Goal: Task Accomplishment & Management: Use online tool/utility

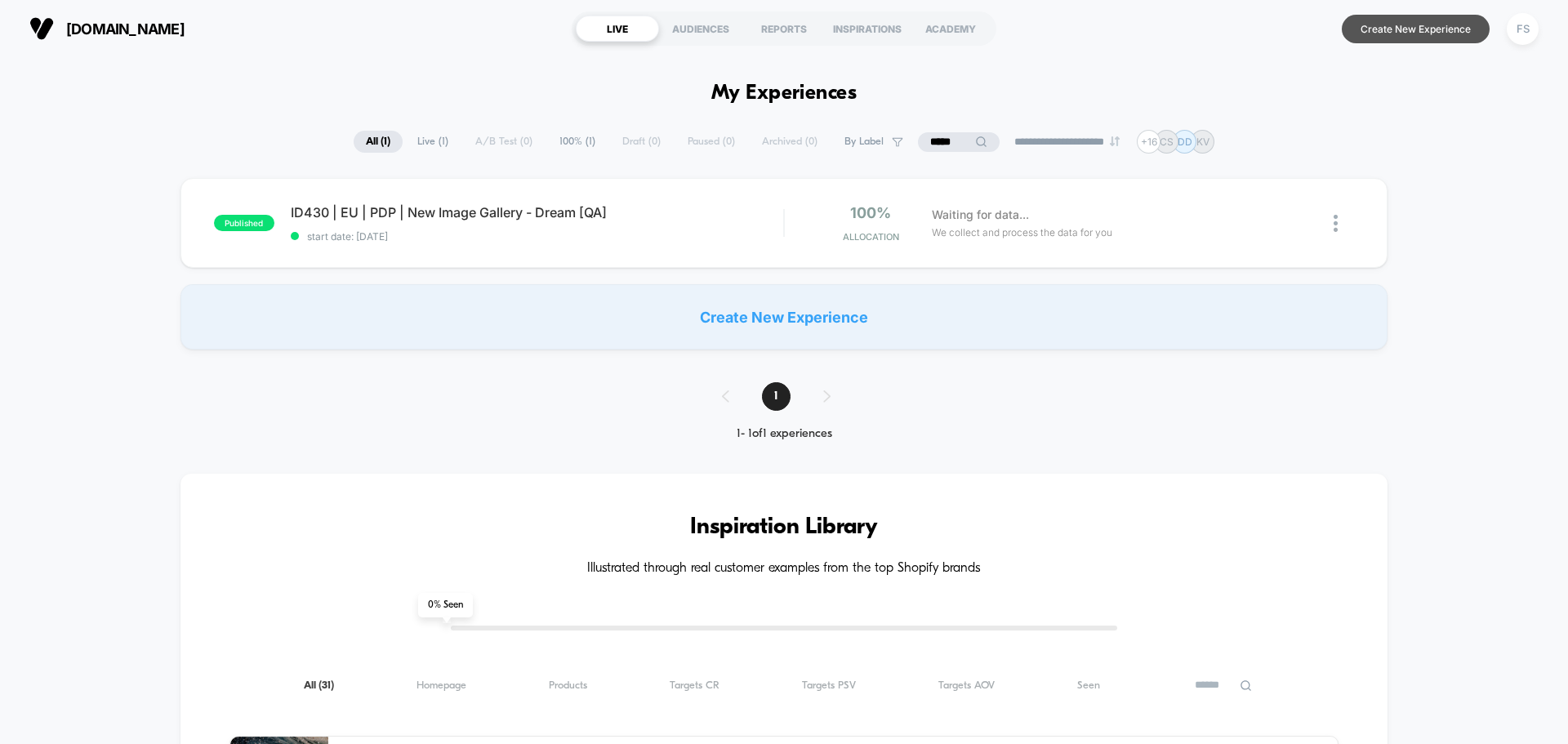
click at [1420, 41] on button "Create New Experience" at bounding box center [1415, 28] width 148 height 28
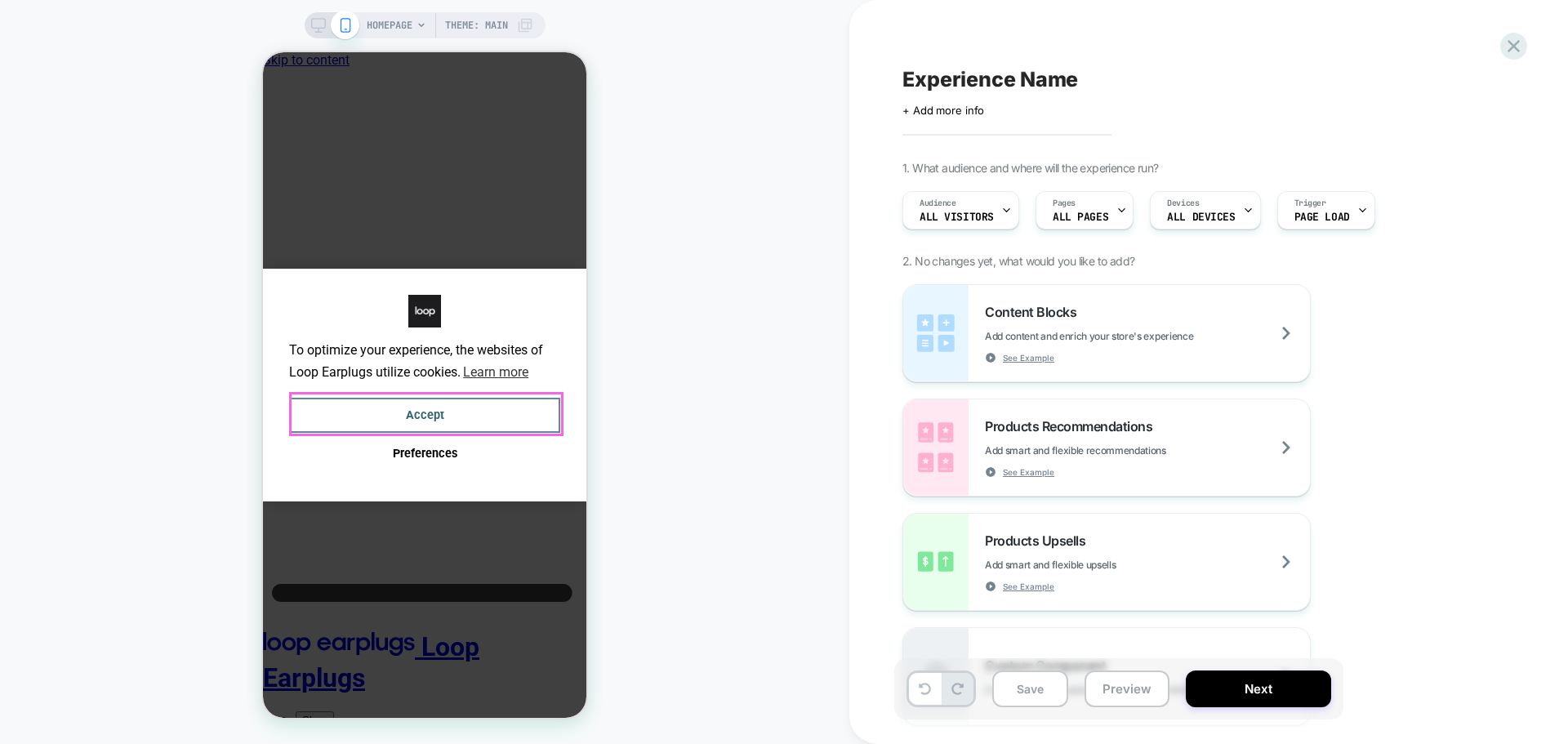
click at [473, 411] on button "Accept" at bounding box center [424, 415] width 271 height 35
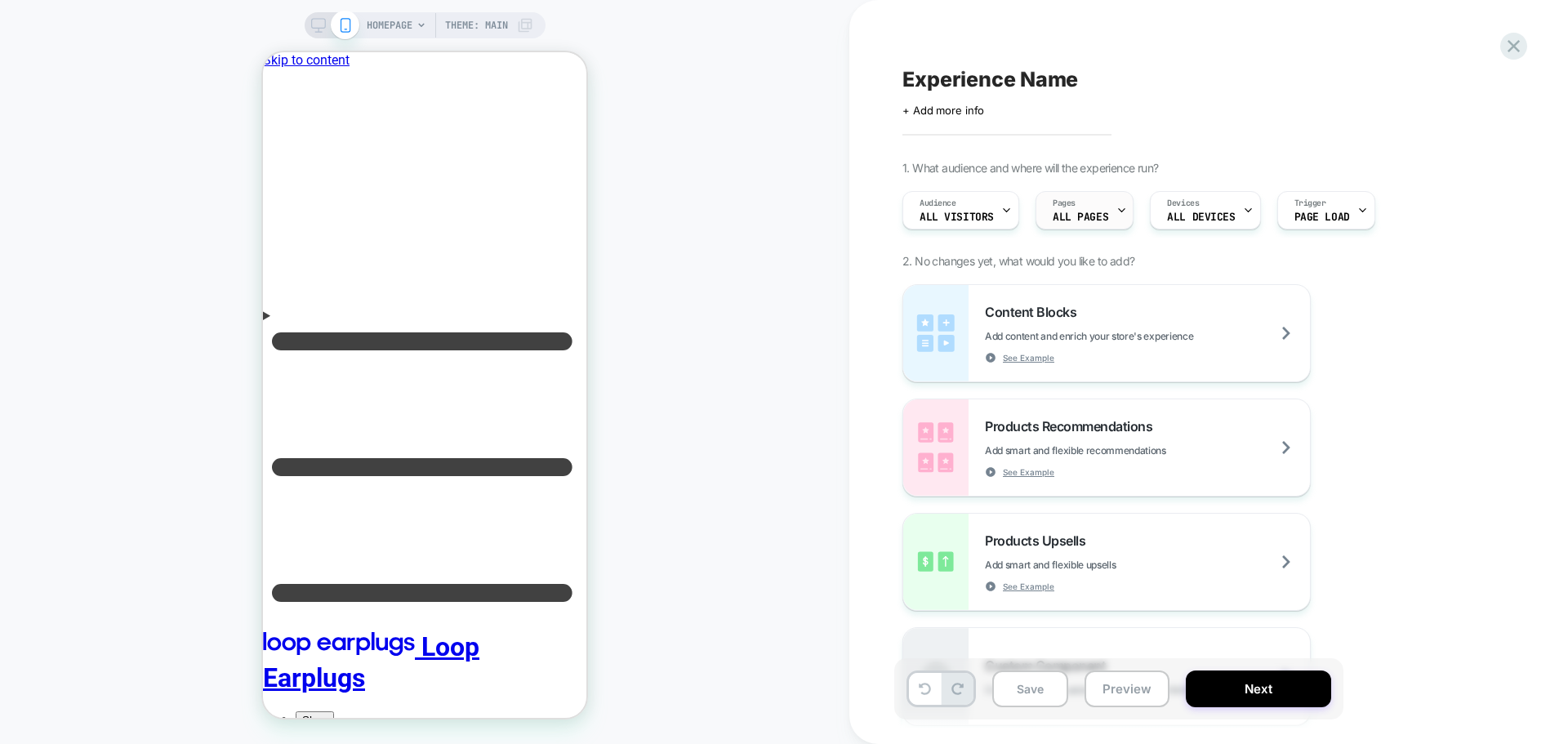
click at [1085, 221] on span "ALL PAGES" at bounding box center [1080, 217] width 56 height 11
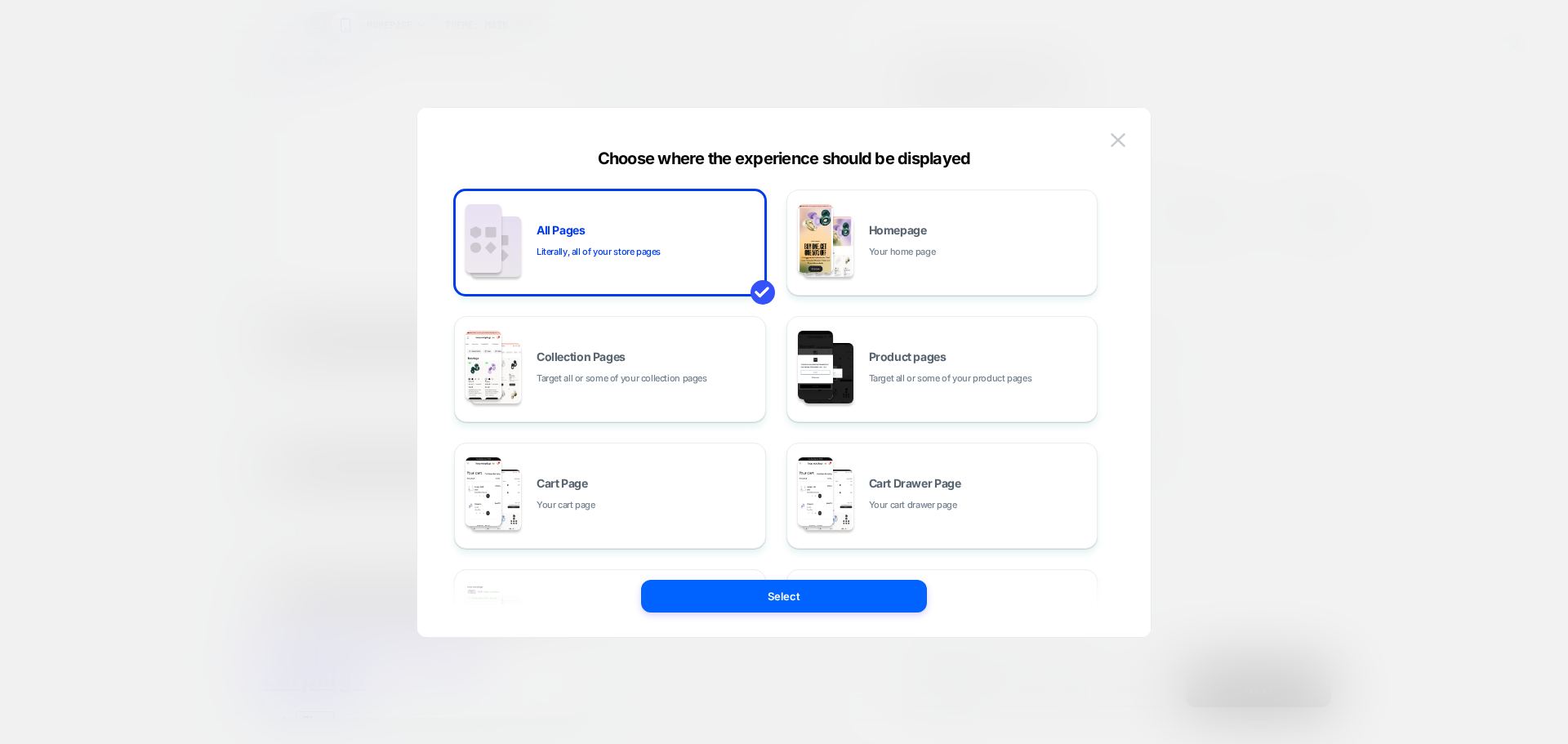
scroll to position [246, 0]
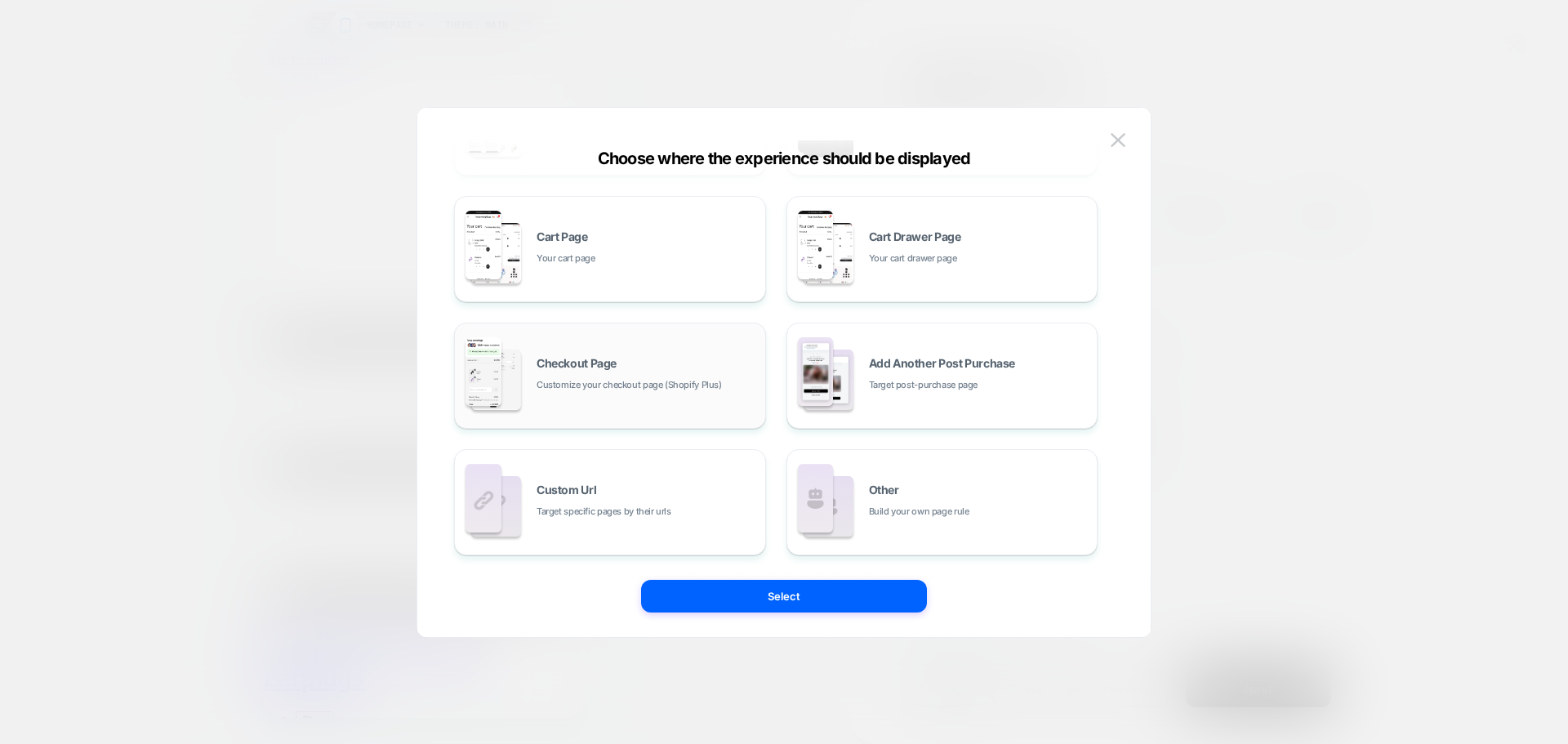
click at [0, 0] on span "Checkout Page" at bounding box center [0, 0] width 0 height 0
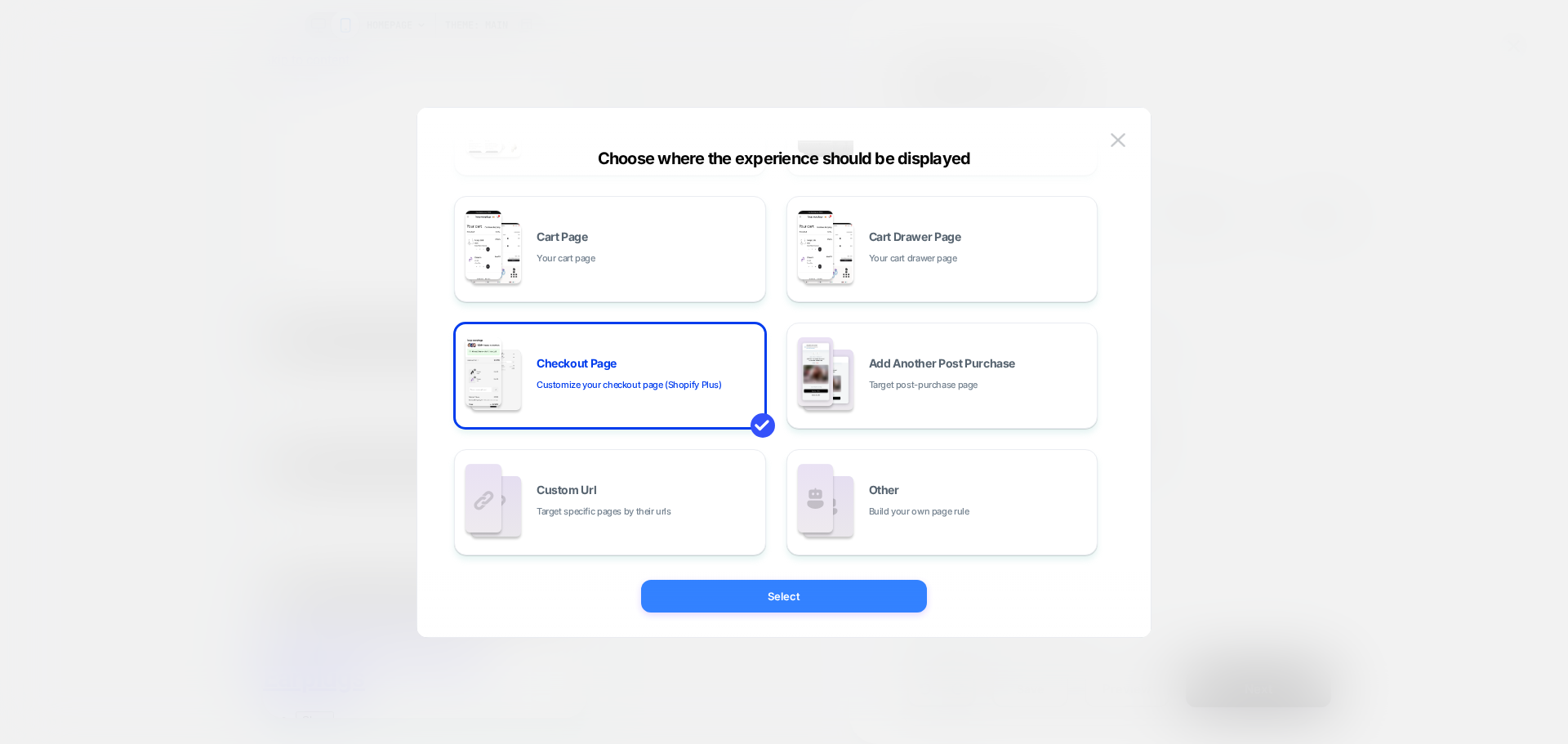
click at [795, 592] on button "Select" at bounding box center [784, 596] width 286 height 33
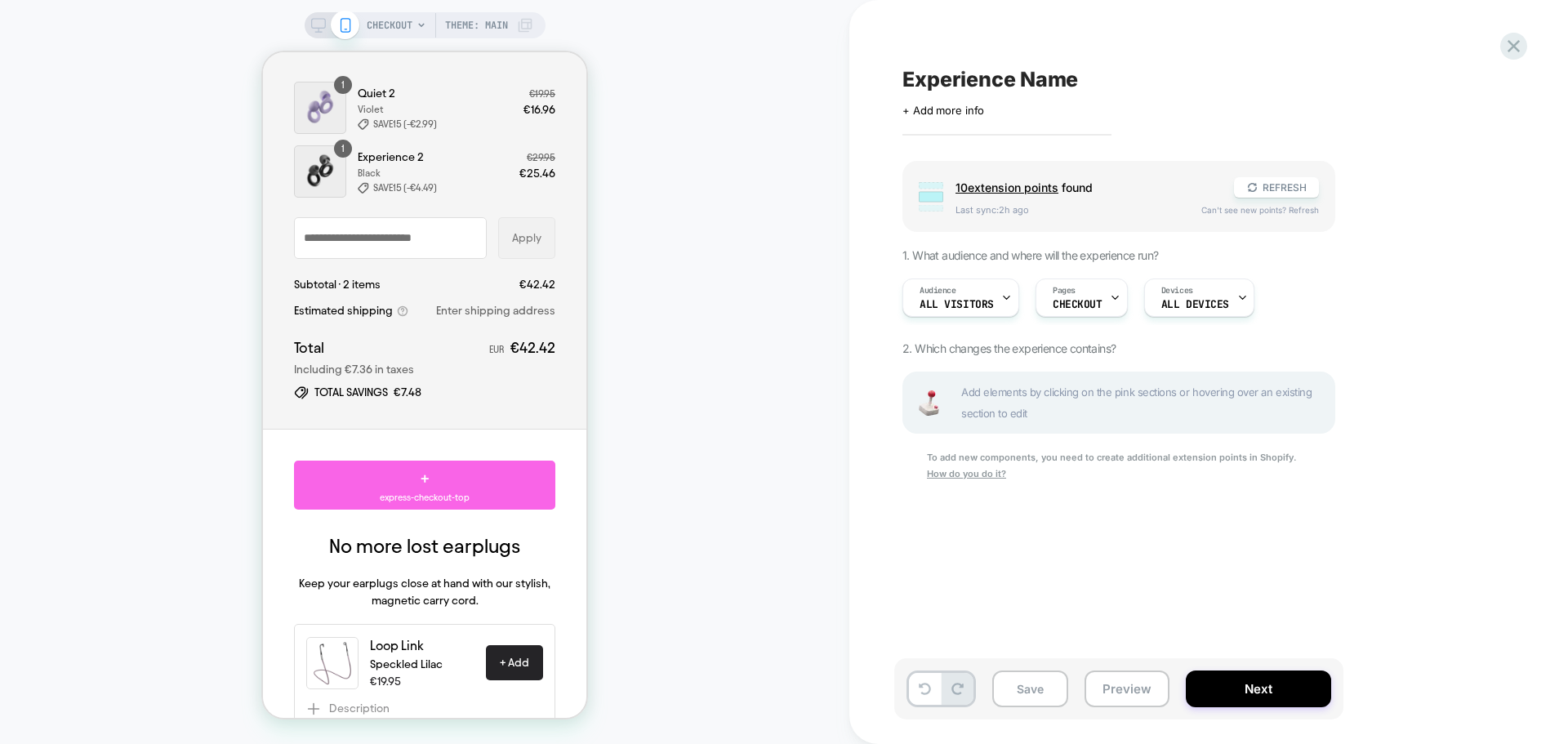
scroll to position [409, 0]
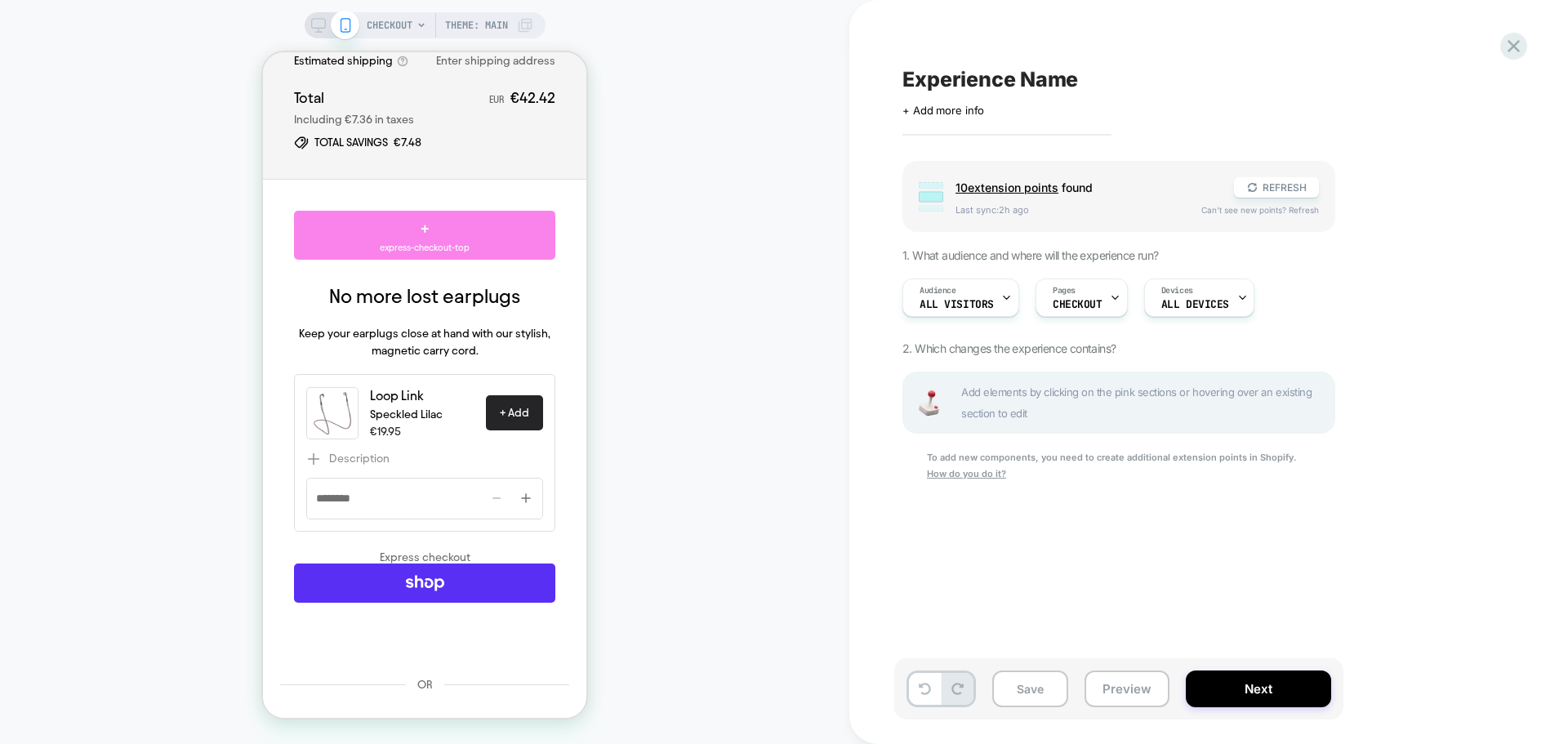
click at [404, 241] on span "express-checkout-top" at bounding box center [424, 247] width 90 height 14
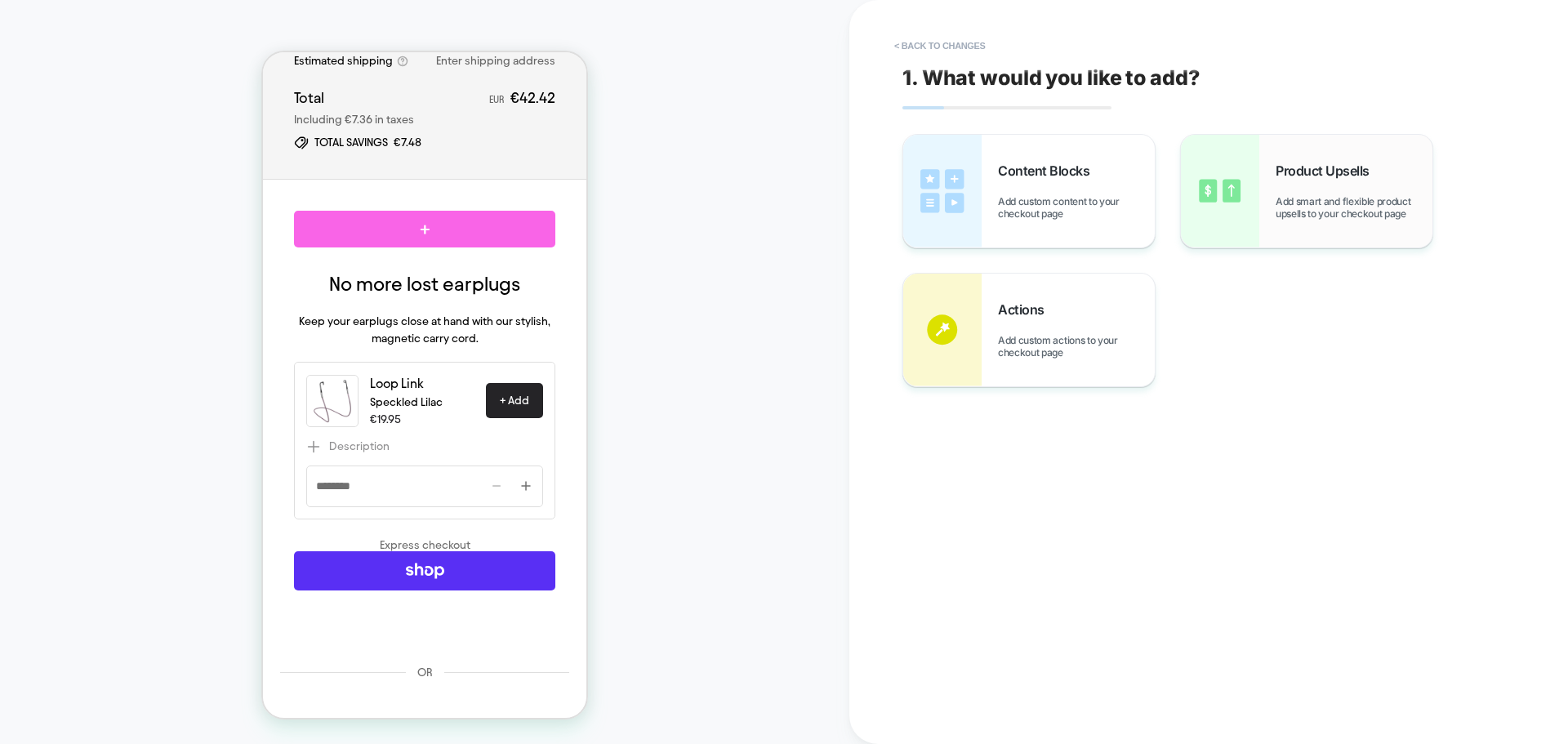
click at [94, 323] on div "Product Upsells Add smart and flexible product upsells to your checkout page" at bounding box center [69, 348] width 50 height 50
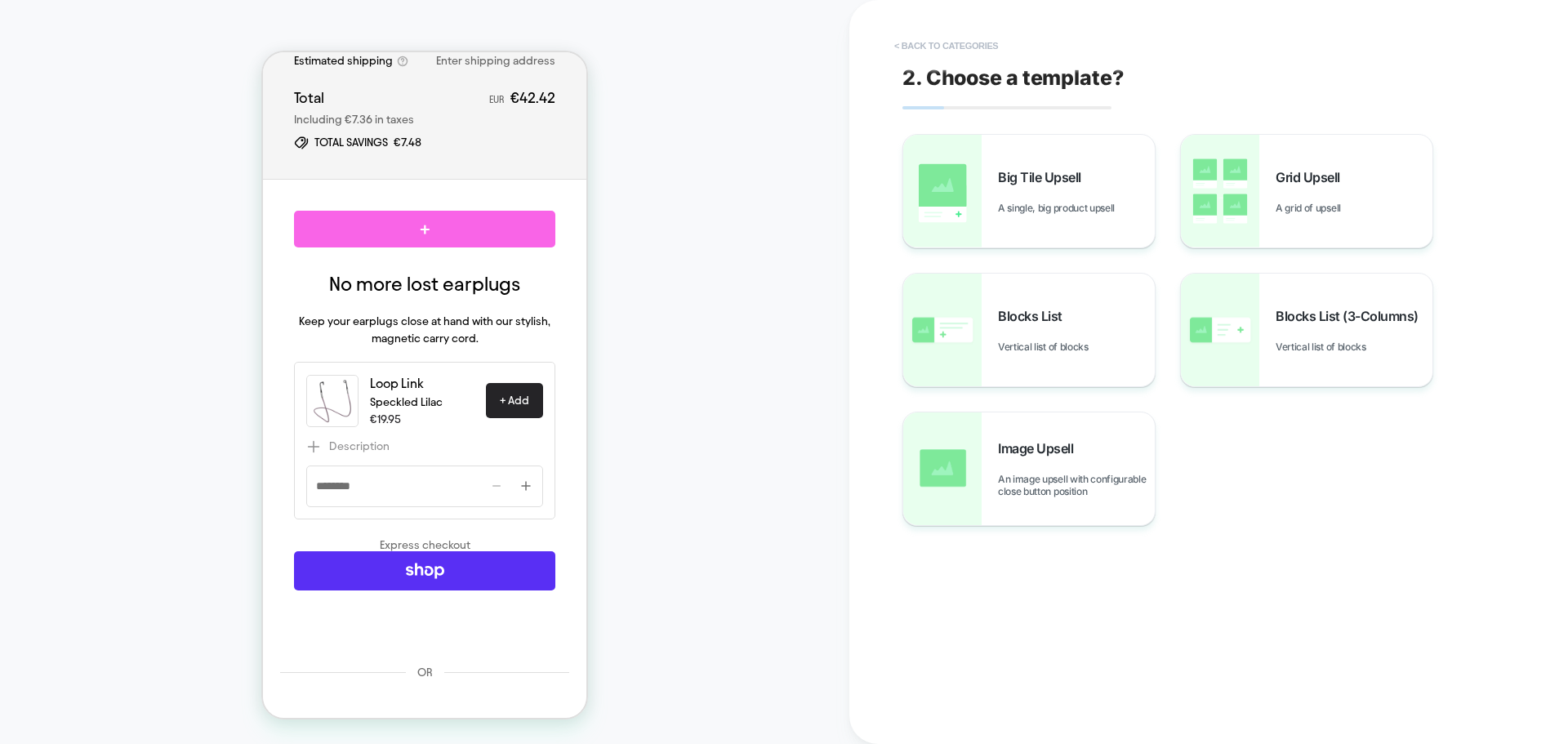
click at [925, 50] on button "< Back to categories" at bounding box center [946, 46] width 120 height 27
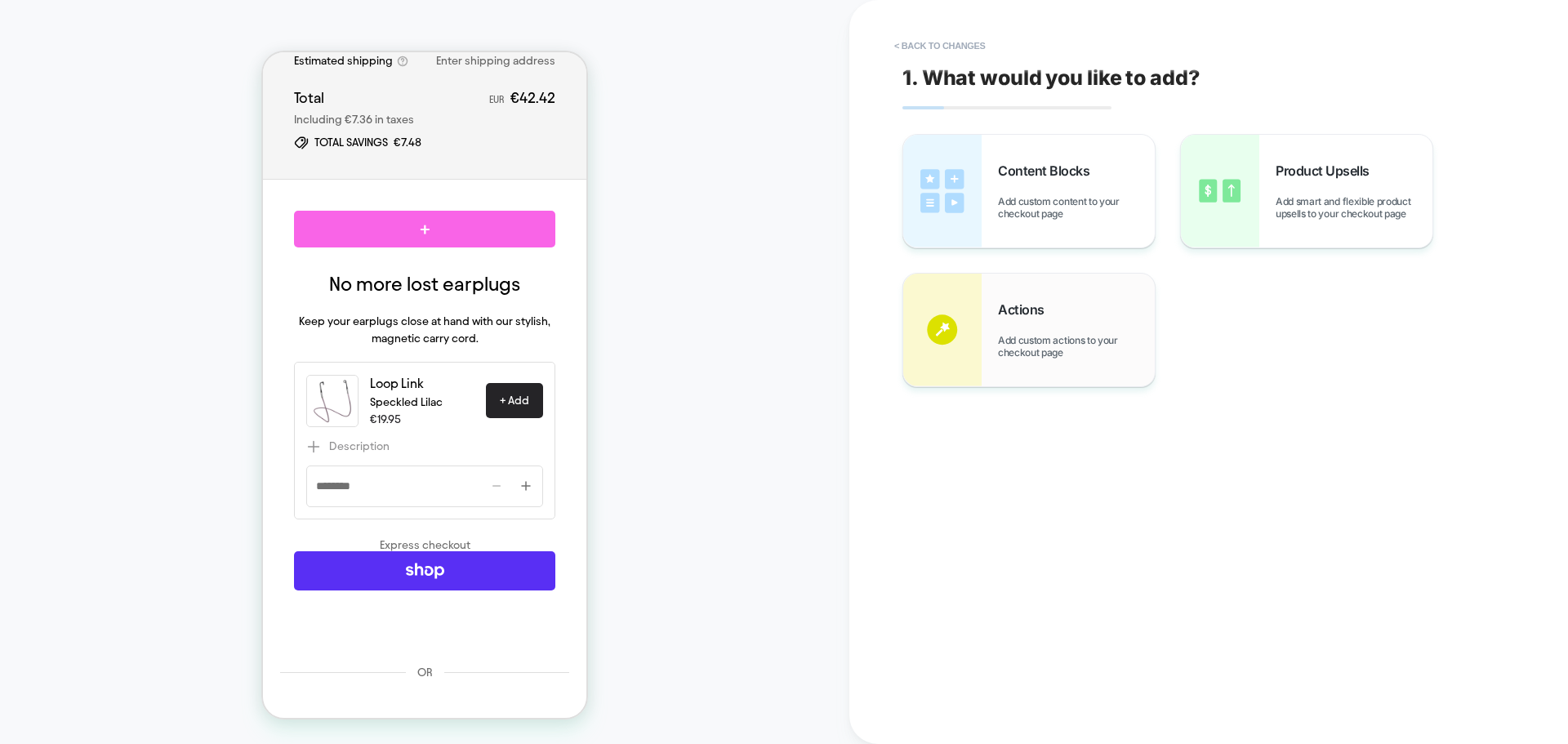
click at [292, 654] on span "Add custom actions to your checkout page" at bounding box center [161, 654] width 261 height 0
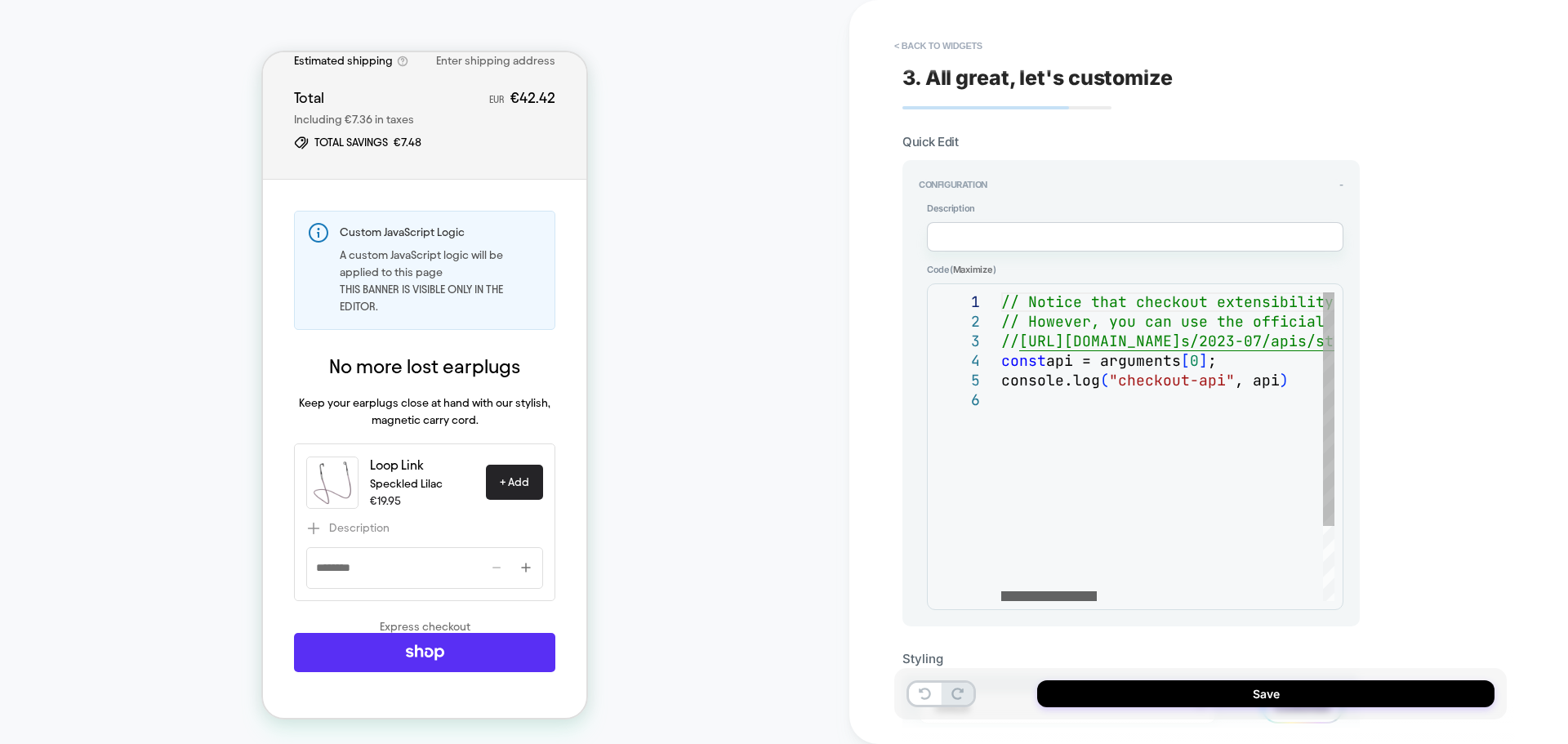
click at [0, 0] on div at bounding box center [0, 0] width 0 height 0
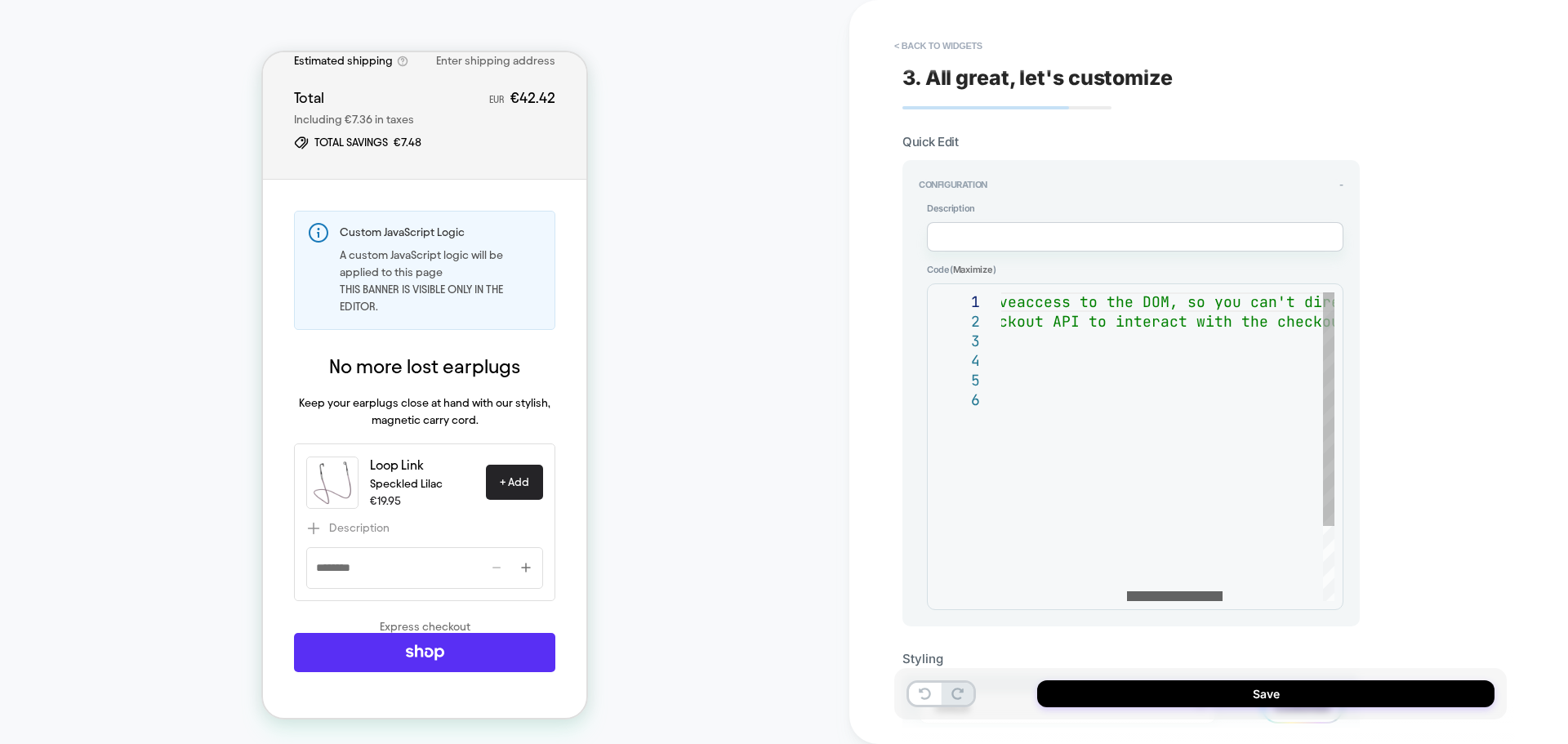
click at [0, 0] on div at bounding box center [0, 0] width 0 height 0
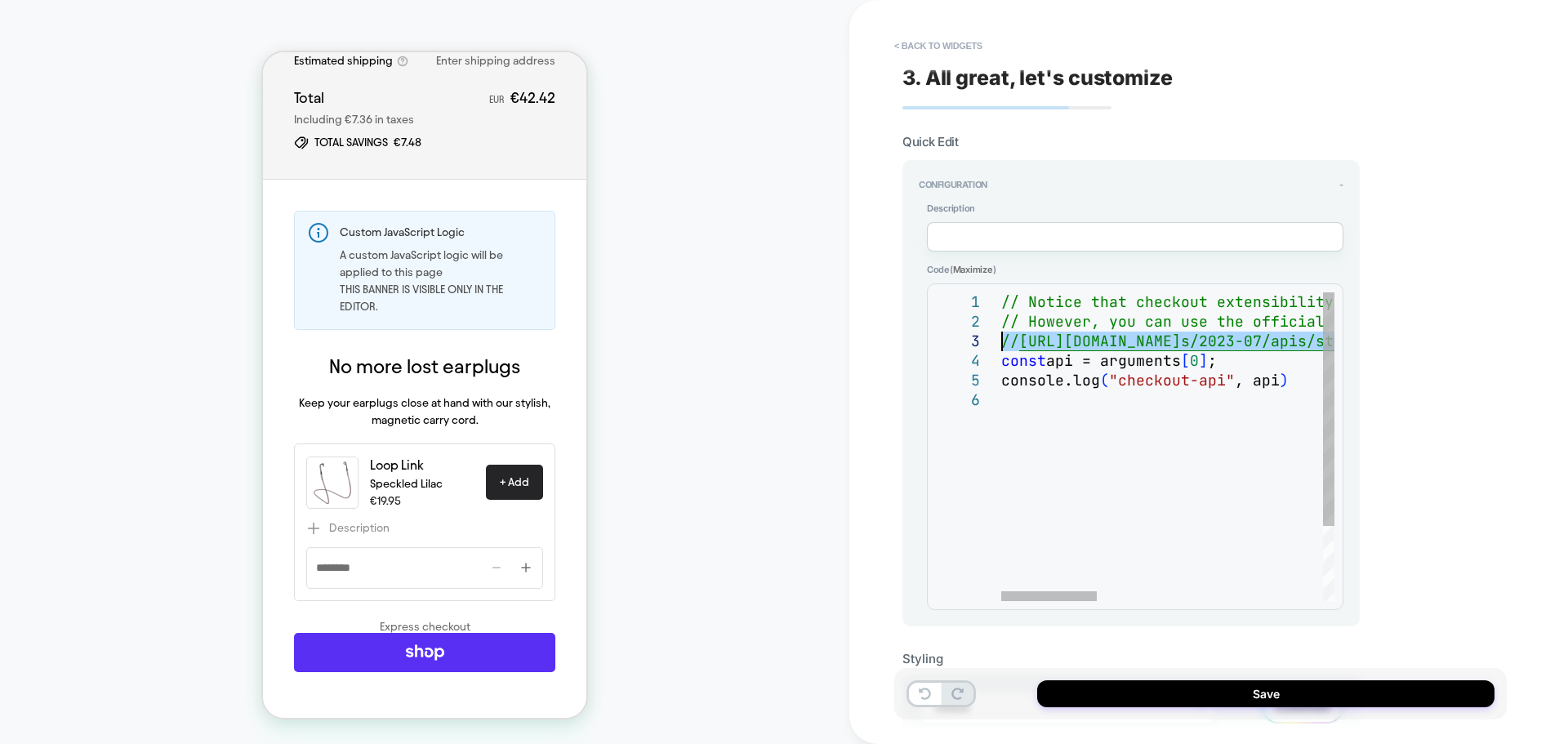
drag, startPoint x: 1266, startPoint y: 344, endPoint x: 822, endPoint y: 345, distance: 444.0
click at [0, 0] on div "// Notice that checkout extensibility doesn't have access to the DOM, so you ca…" at bounding box center [0, 0] width 0 height 0
click at [931, 46] on button "< Back to widgets" at bounding box center [938, 46] width 104 height 27
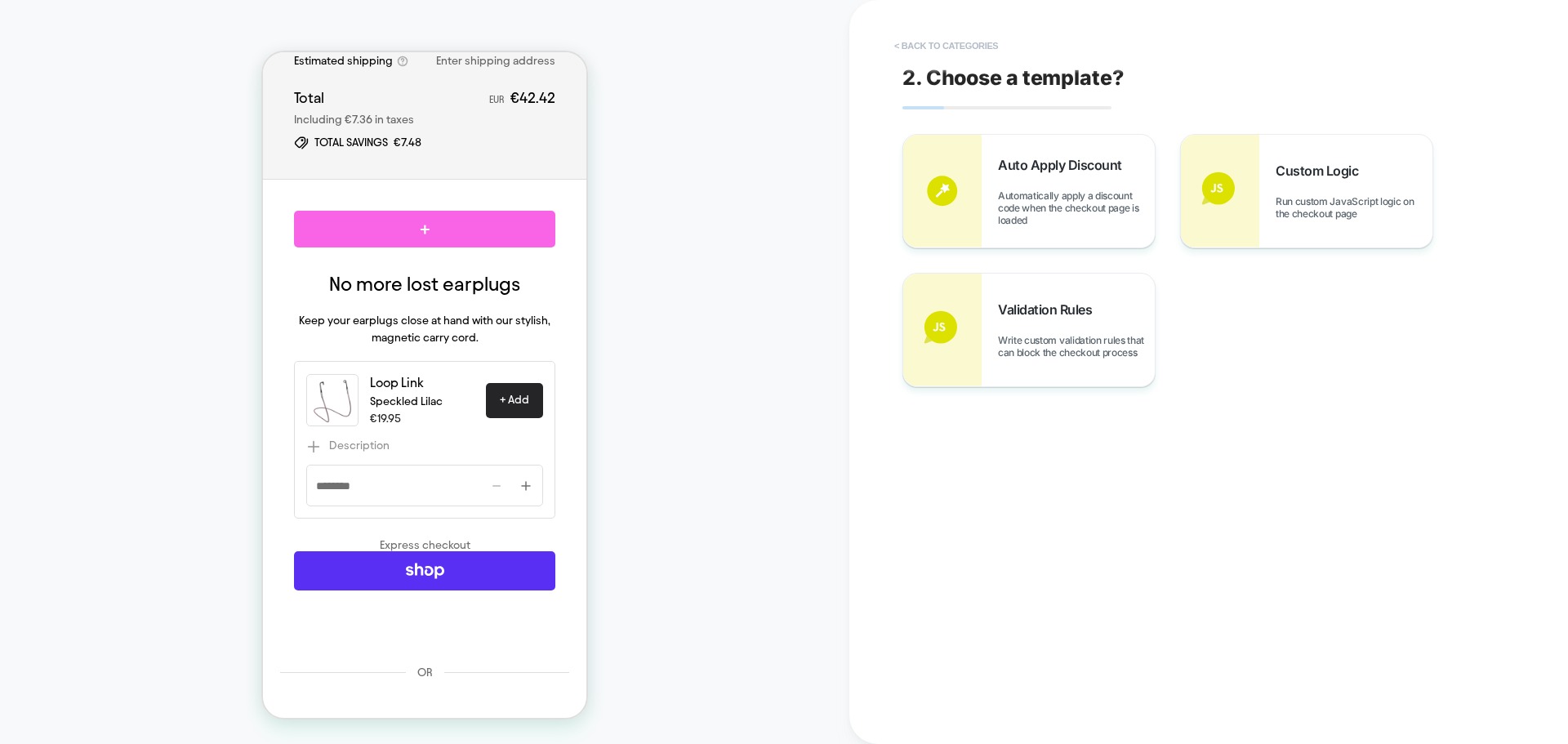
click at [931, 46] on button "< Back to categories" at bounding box center [946, 46] width 120 height 27
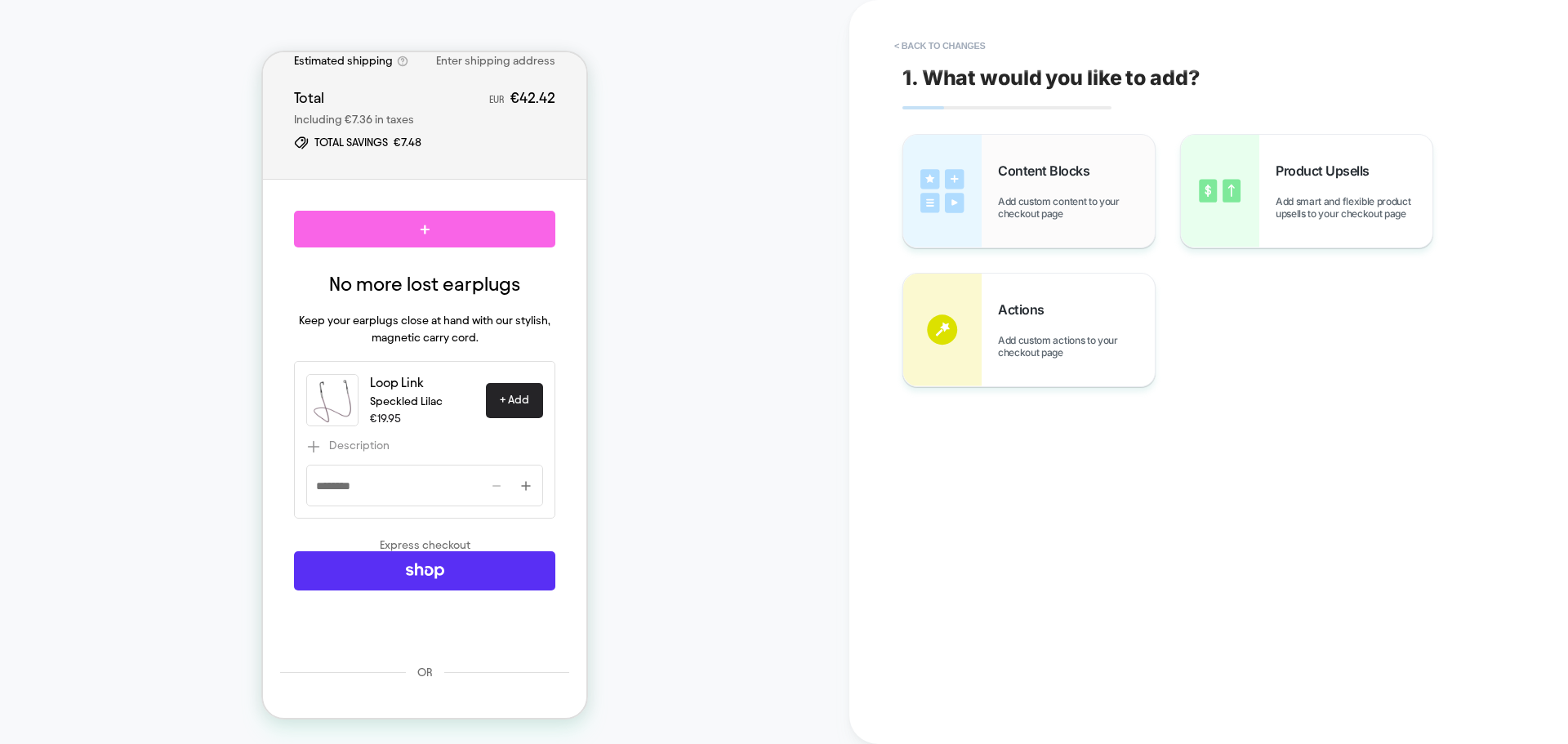
click at [0, 0] on div "Content Blocks Add custom content to your checkout page" at bounding box center [0, 0] width 0 height 0
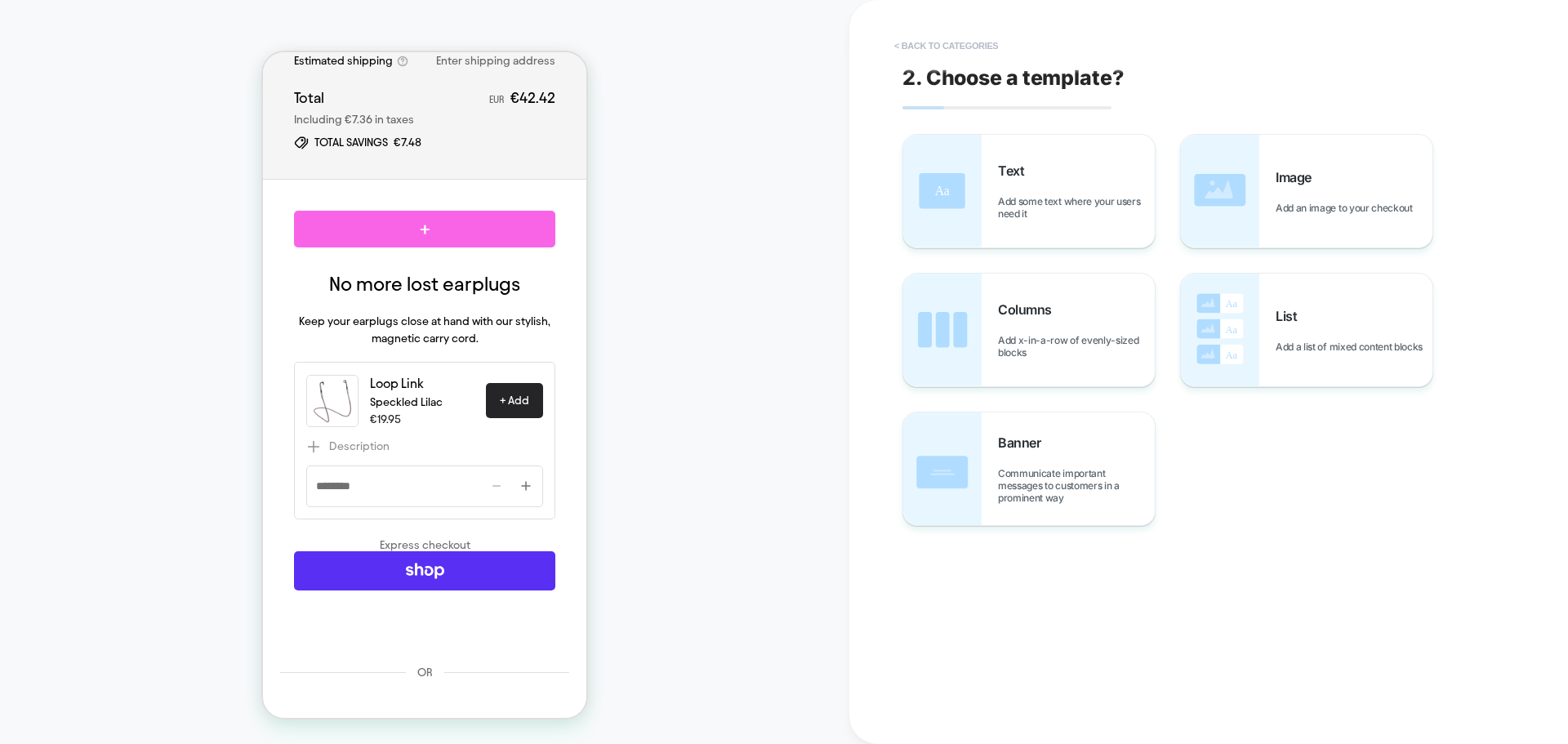
click at [923, 41] on button "< Back to categories" at bounding box center [946, 46] width 120 height 27
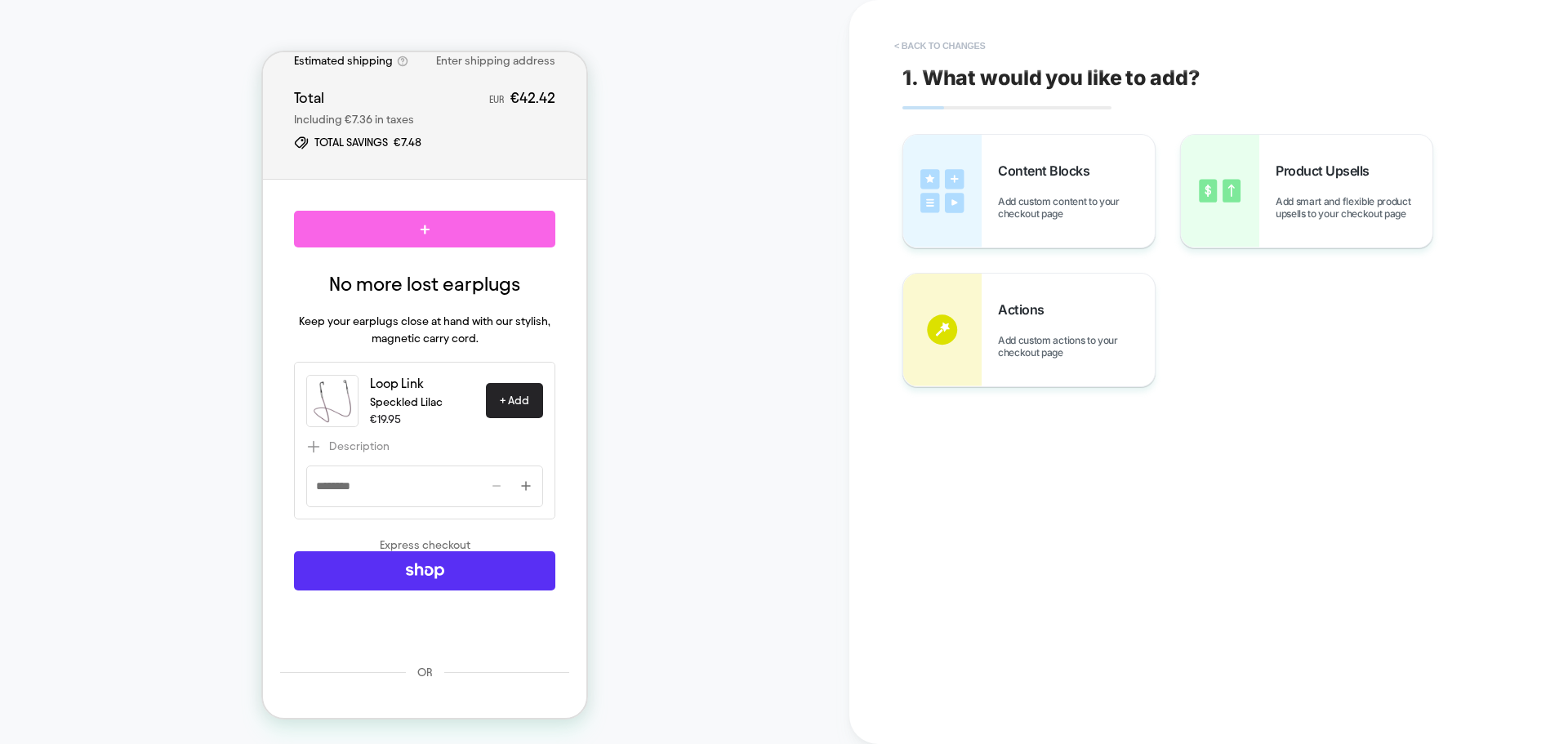
click at [923, 41] on button "< Back to changes" at bounding box center [940, 46] width 108 height 27
